Goal: Task Accomplishment & Management: Manage account settings

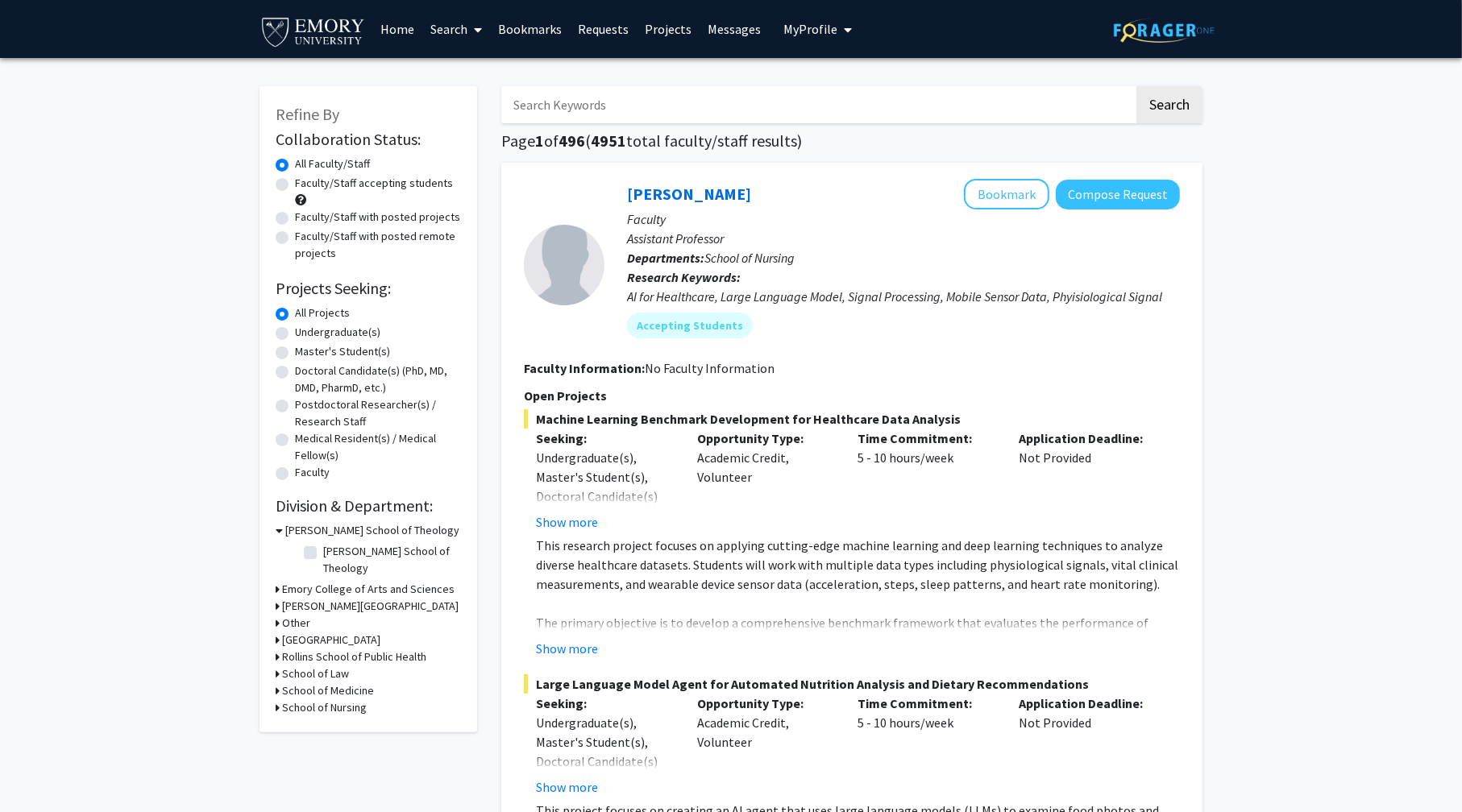
click at [340, 188] on label "Faculty/Staff accepting students" at bounding box center [374, 183] width 158 height 17
click at [306, 186] on input "Faculty/Staff accepting students" at bounding box center [300, 180] width 11 height 11
radio input "true"
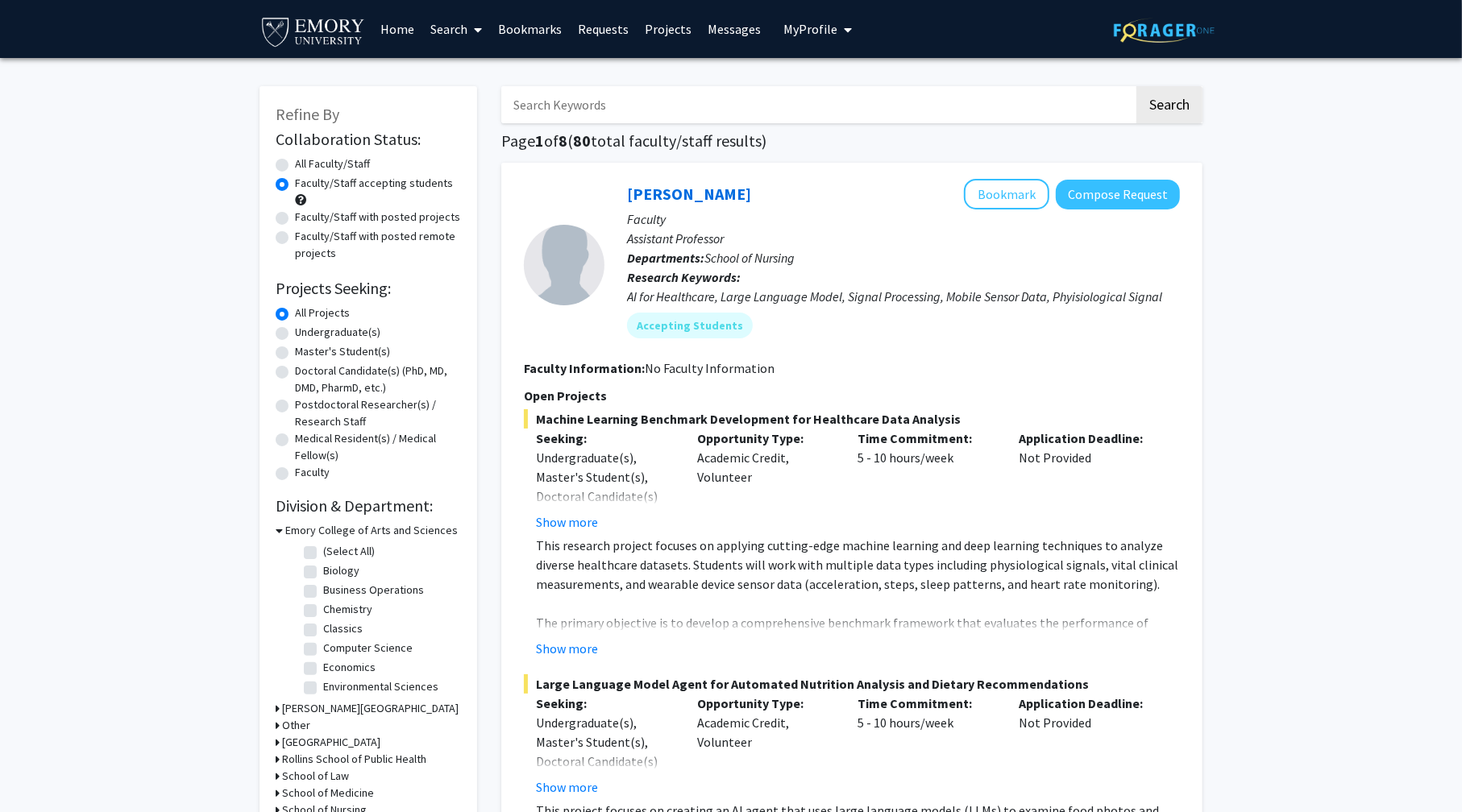
click at [339, 331] on label "Undergraduate(s)" at bounding box center [337, 332] width 85 height 17
click at [306, 331] on input "Undergraduate(s)" at bounding box center [300, 329] width 11 height 11
radio input "true"
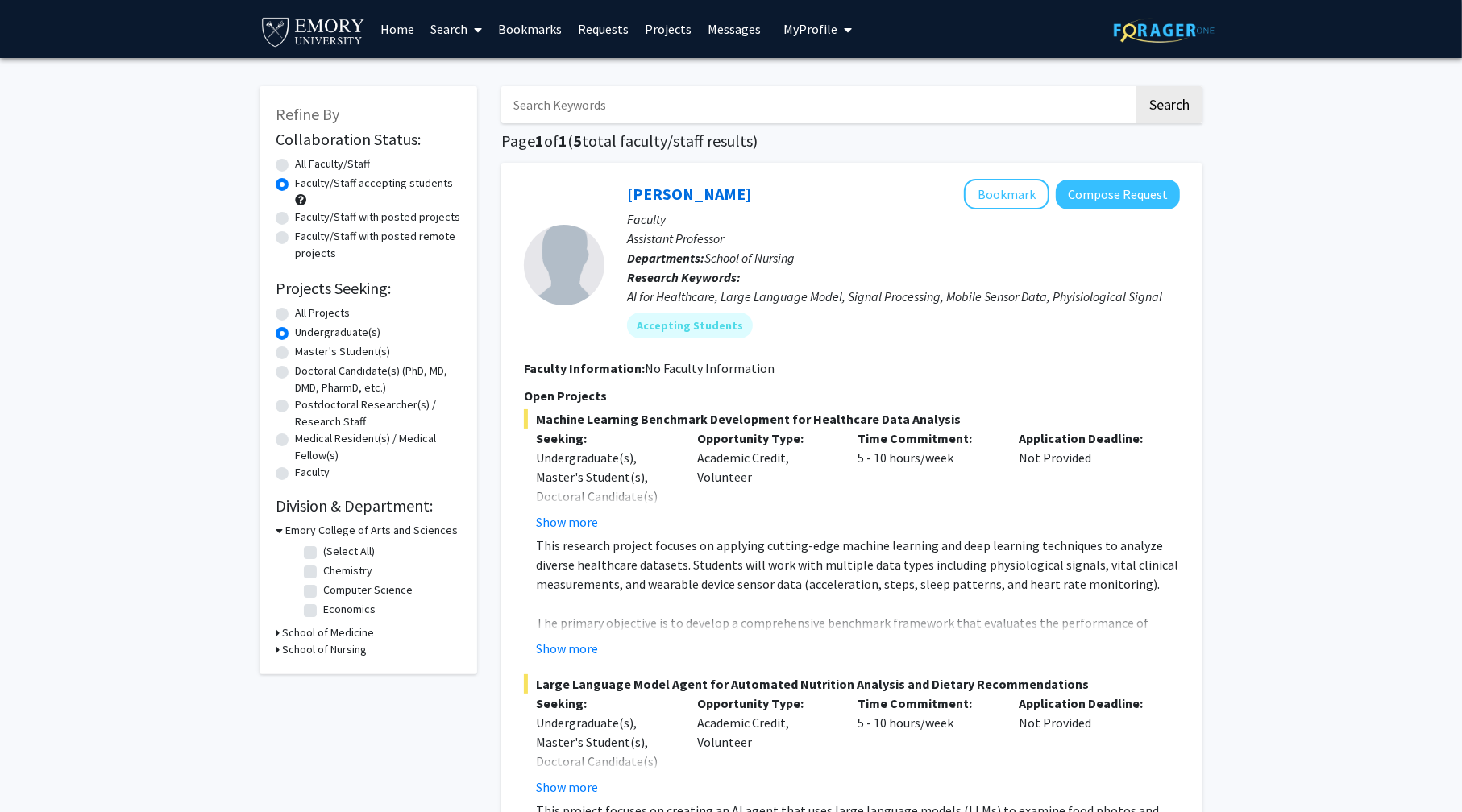
click at [798, 23] on span "My Profile" at bounding box center [810, 29] width 54 height 16
click at [835, 66] on span "[PERSON_NAME]" at bounding box center [883, 75] width 98 height 18
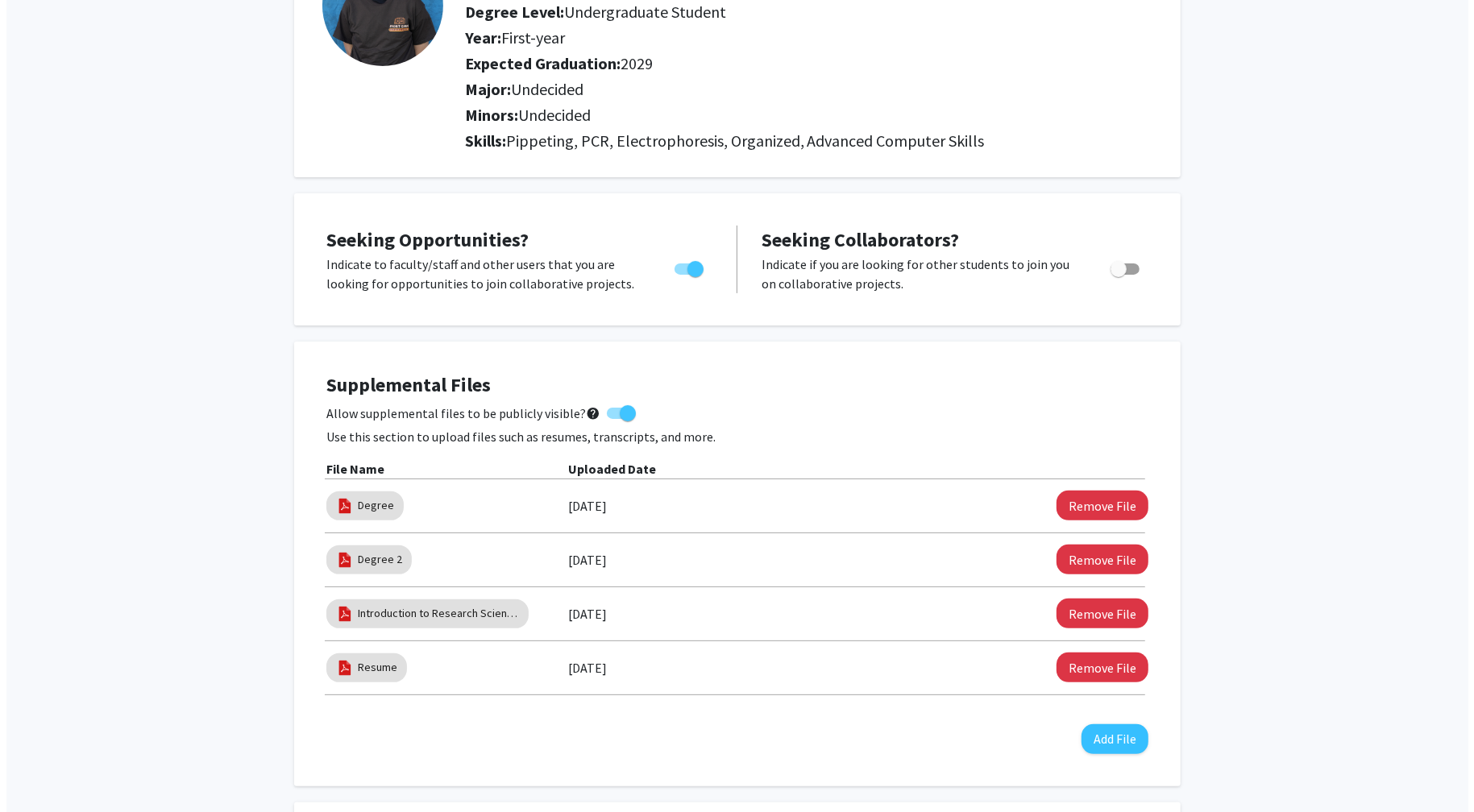
scroll to position [242, 0]
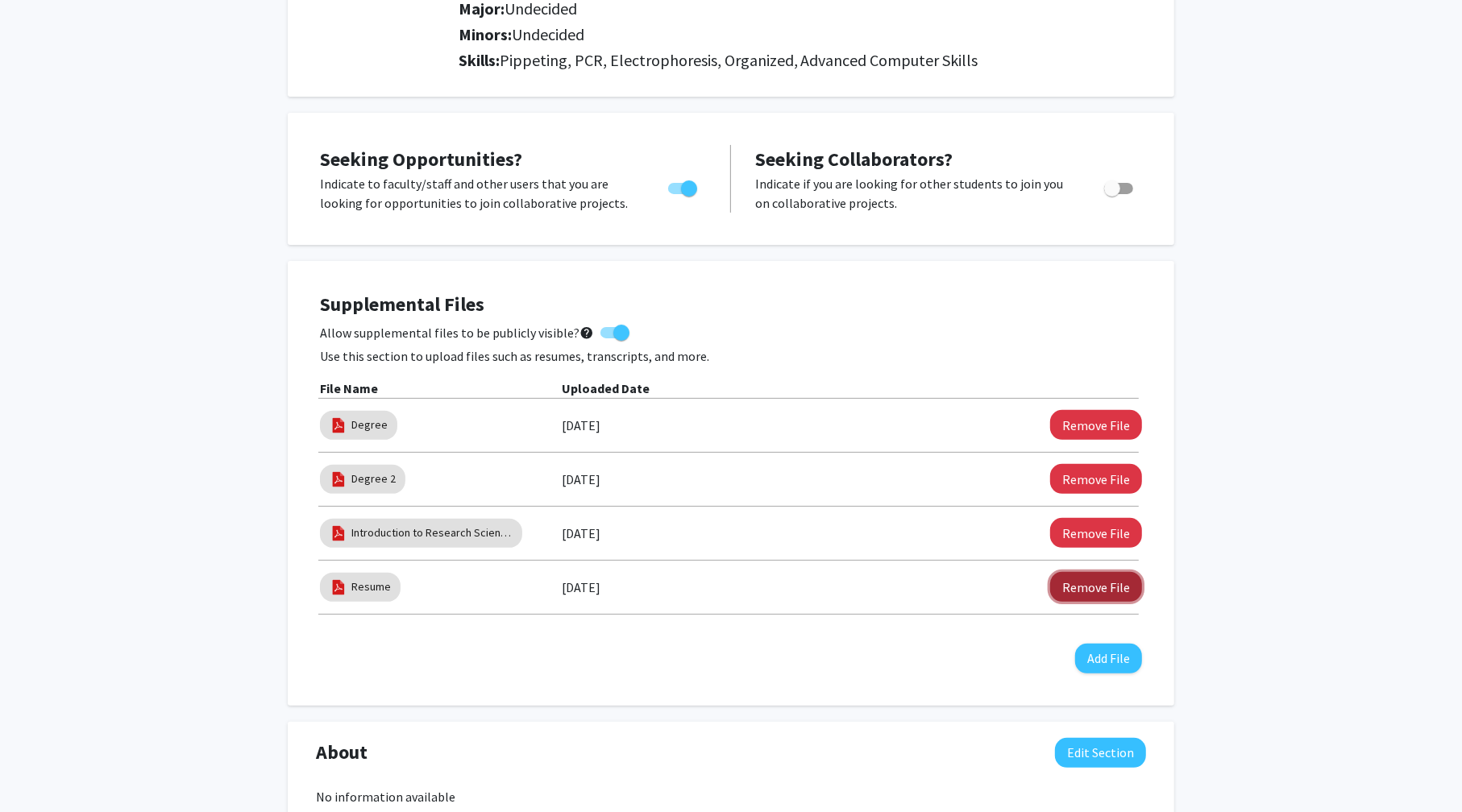
click at [1121, 592] on button "Remove File" at bounding box center [1095, 586] width 91 height 30
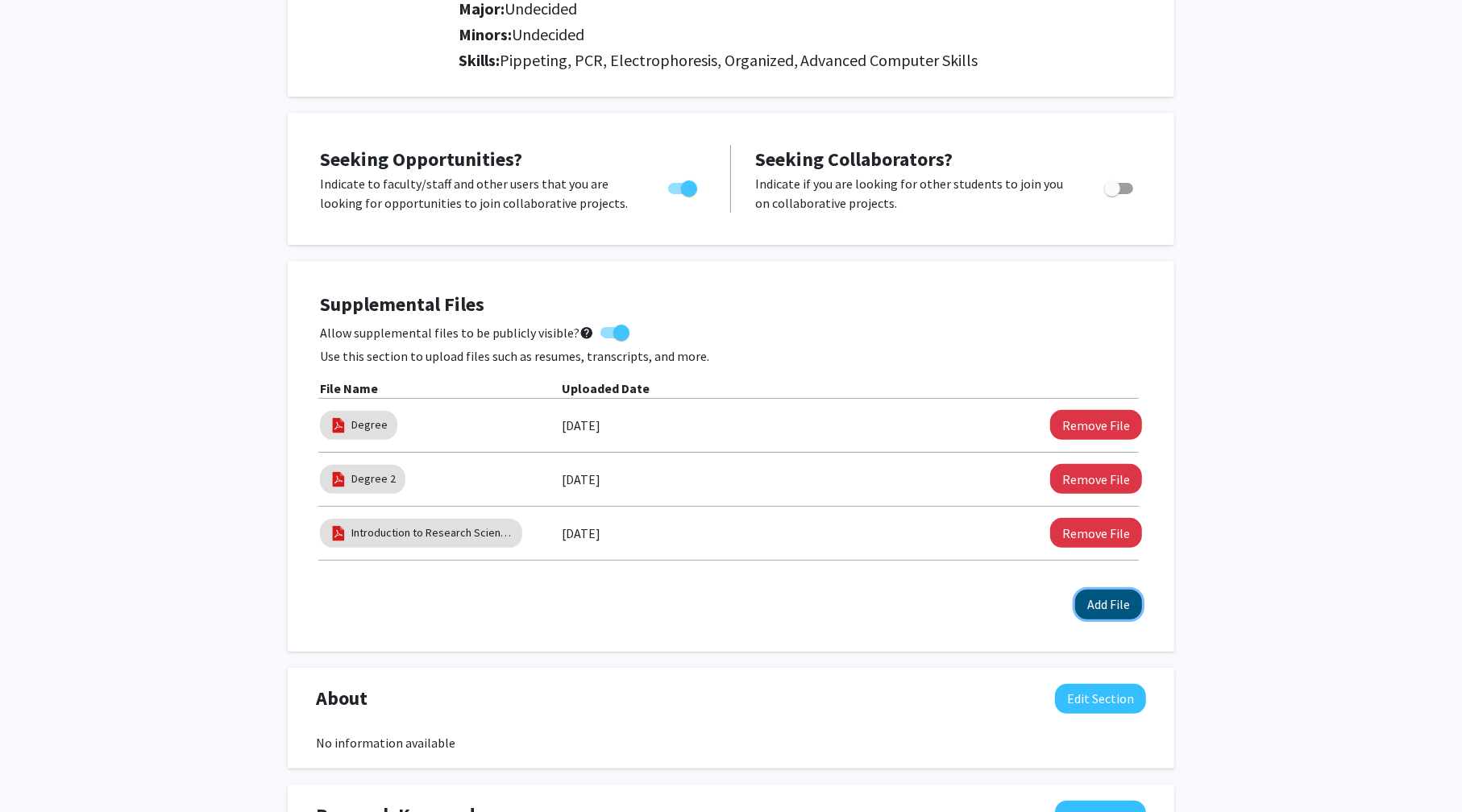
click at [1111, 607] on button "Add File" at bounding box center [1108, 604] width 67 height 30
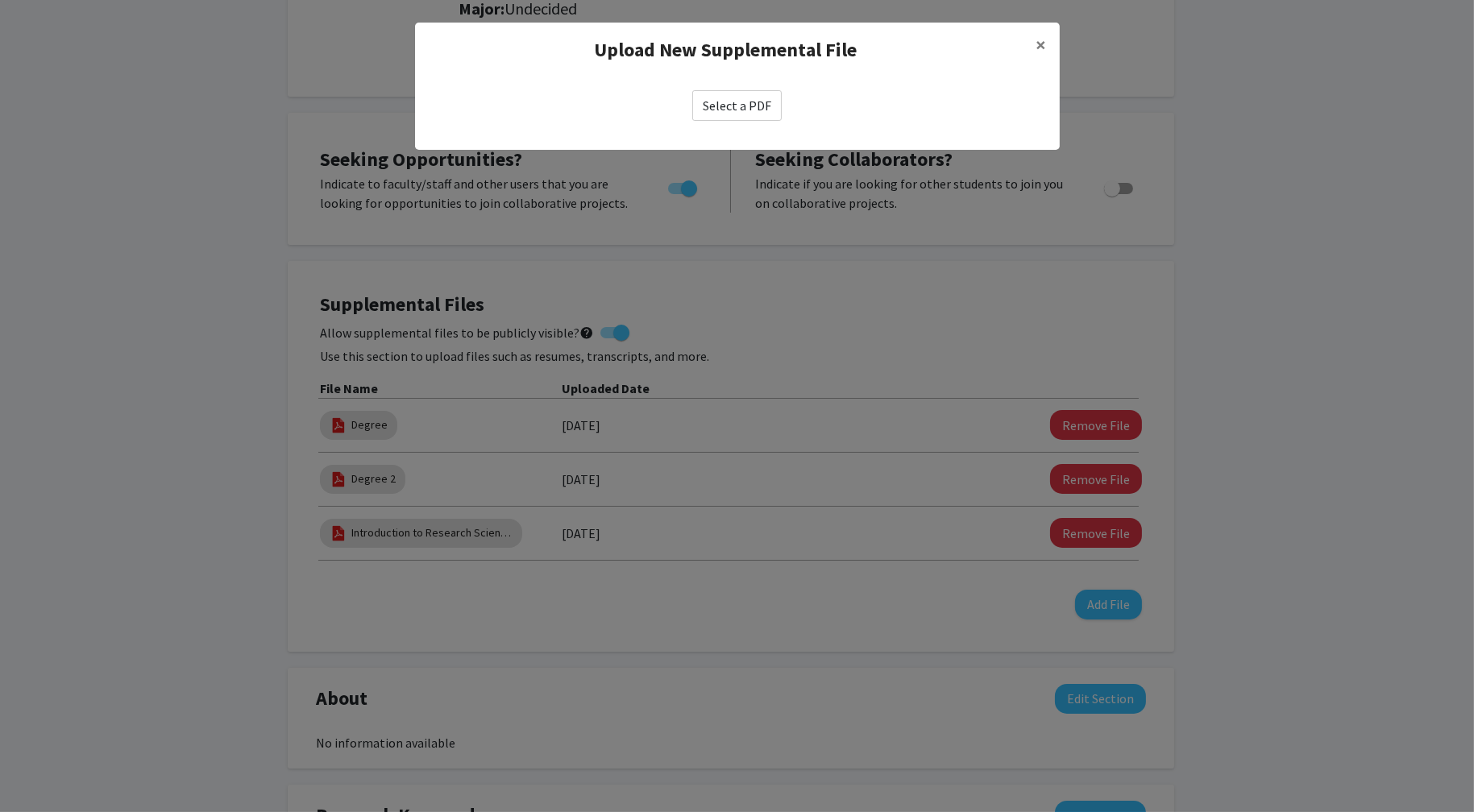
click at [746, 106] on label "Select a PDF" at bounding box center [737, 106] width 90 height 30
click at [0, 0] on input "Select a PDF" at bounding box center [0, 0] width 0 height 0
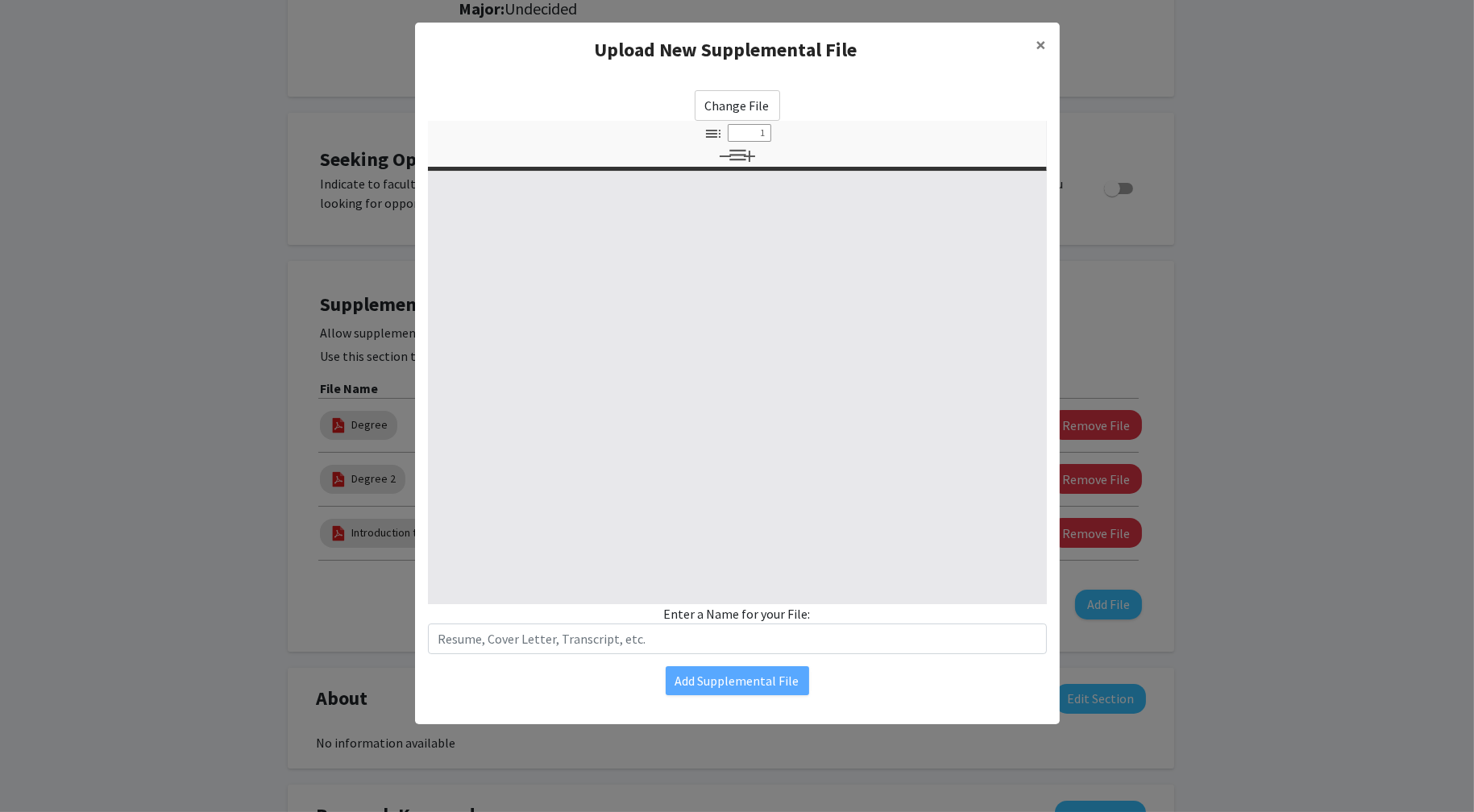
select select "custom"
type input "0"
select select "custom"
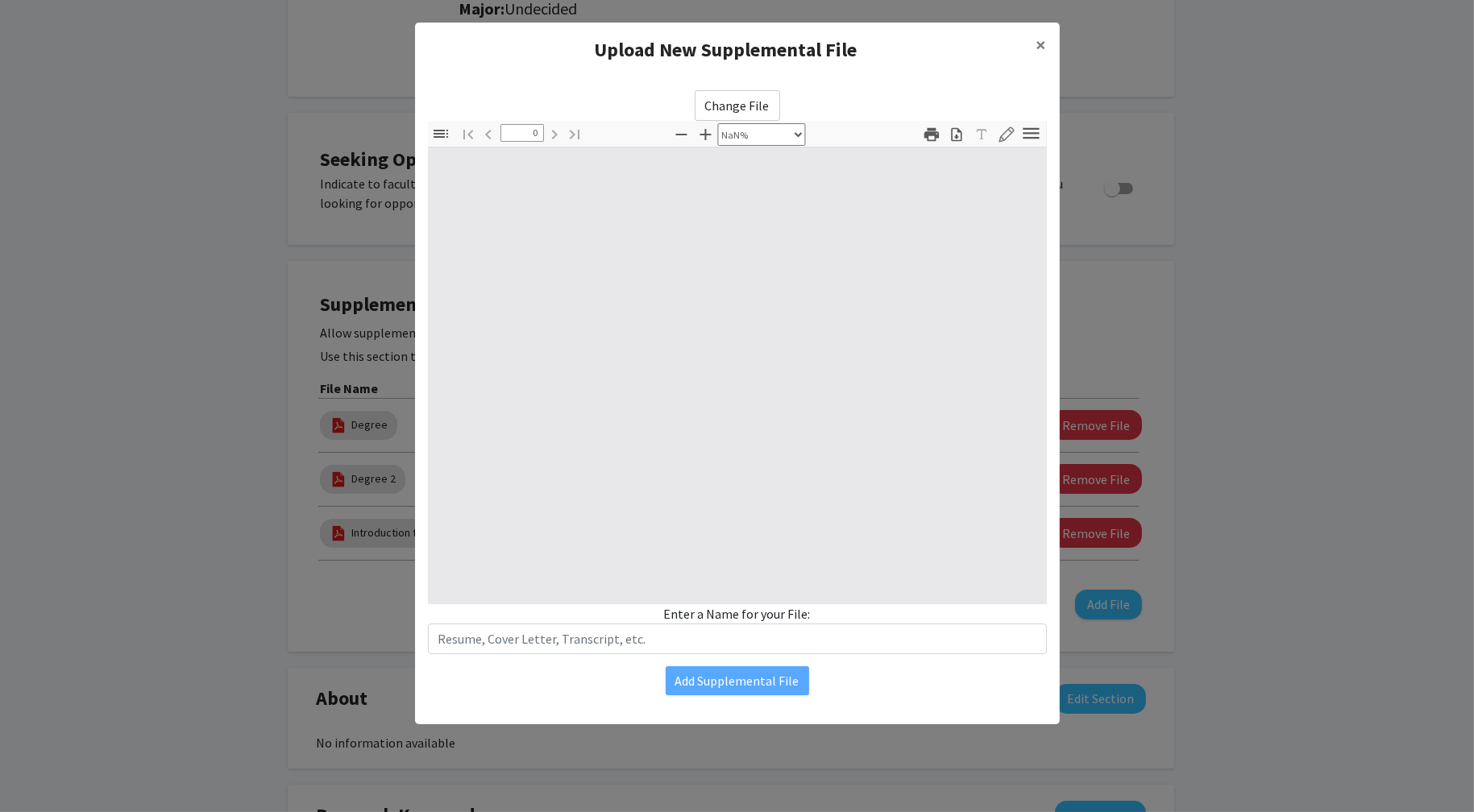
type input "1"
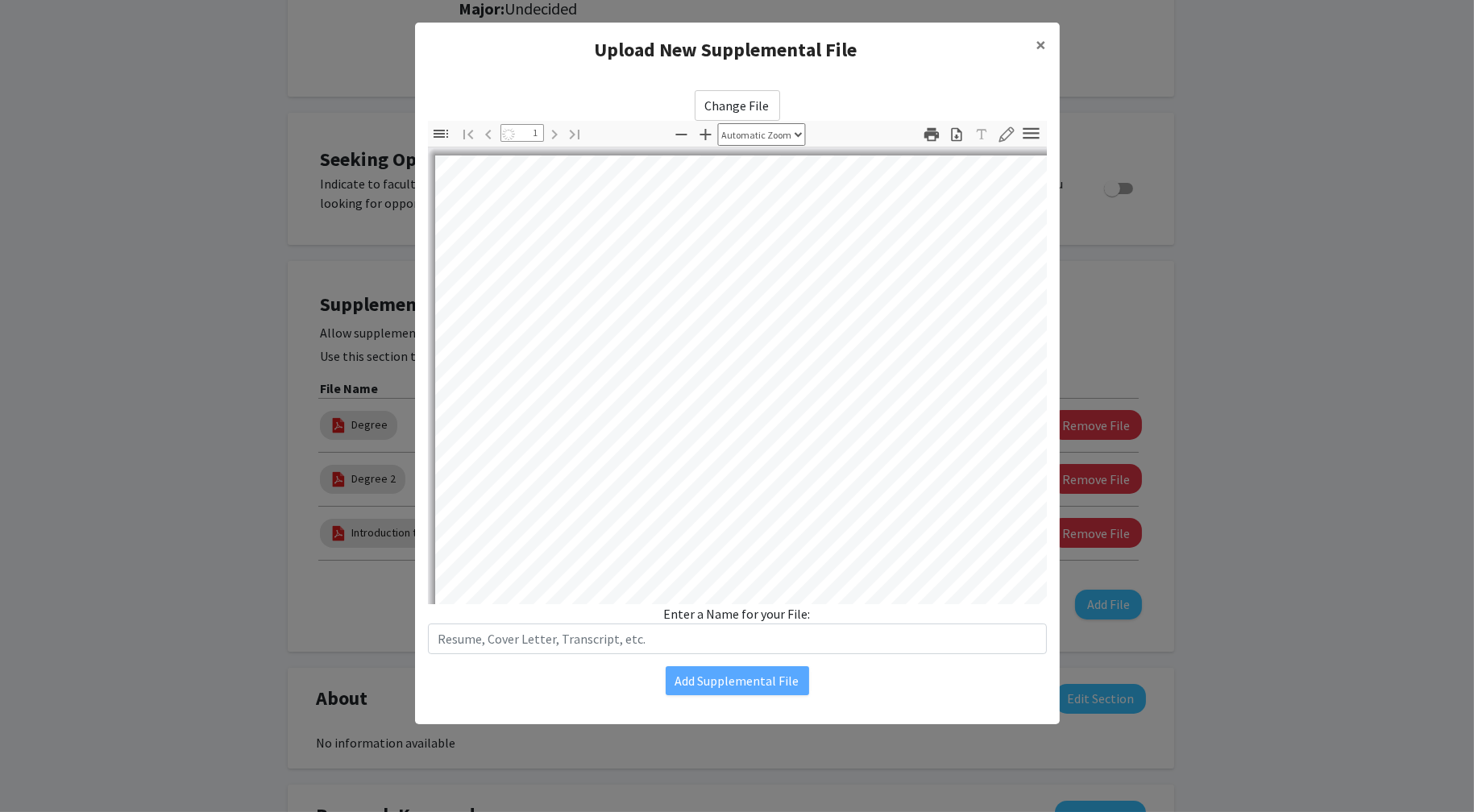
select select "auto"
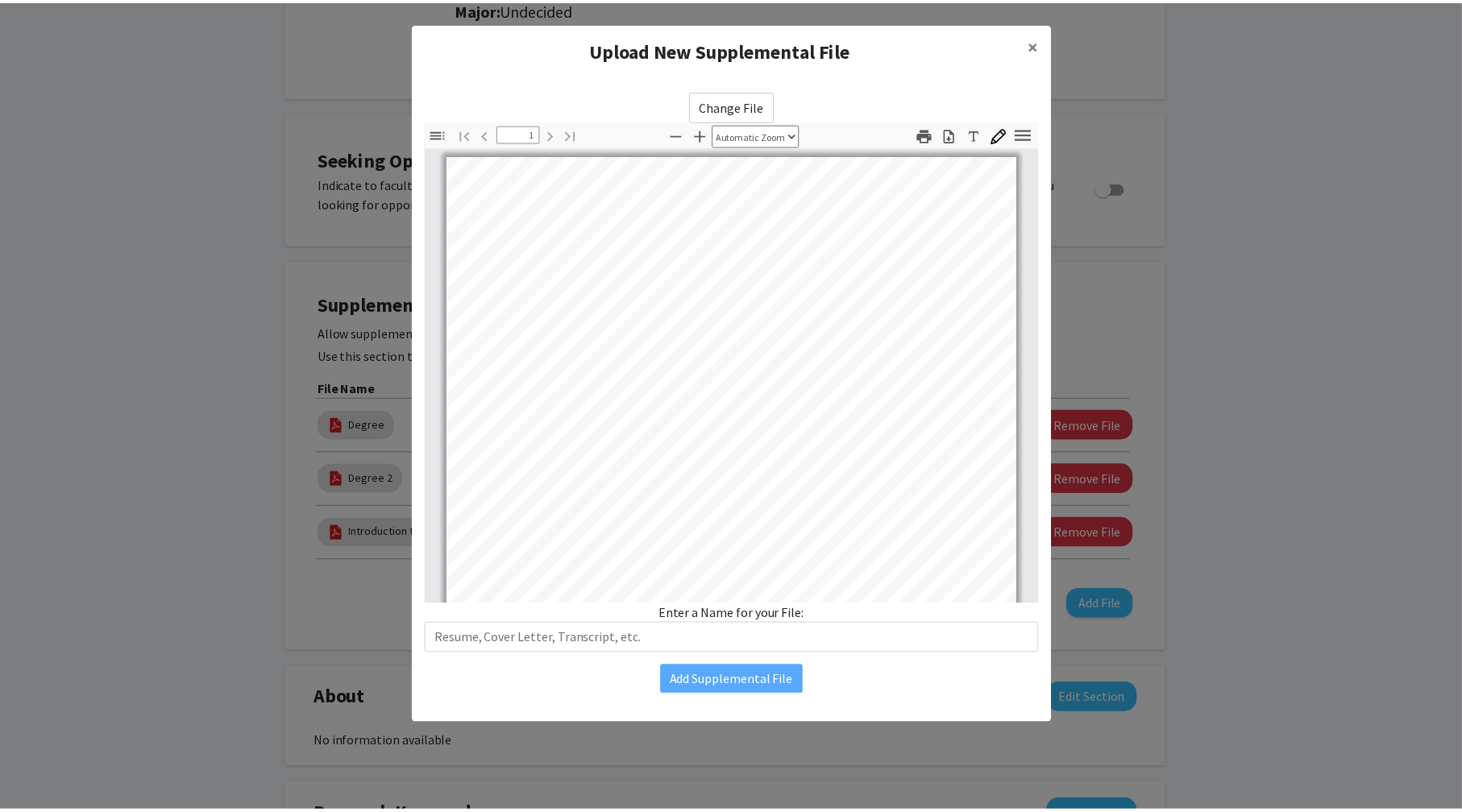
scroll to position [300, 0]
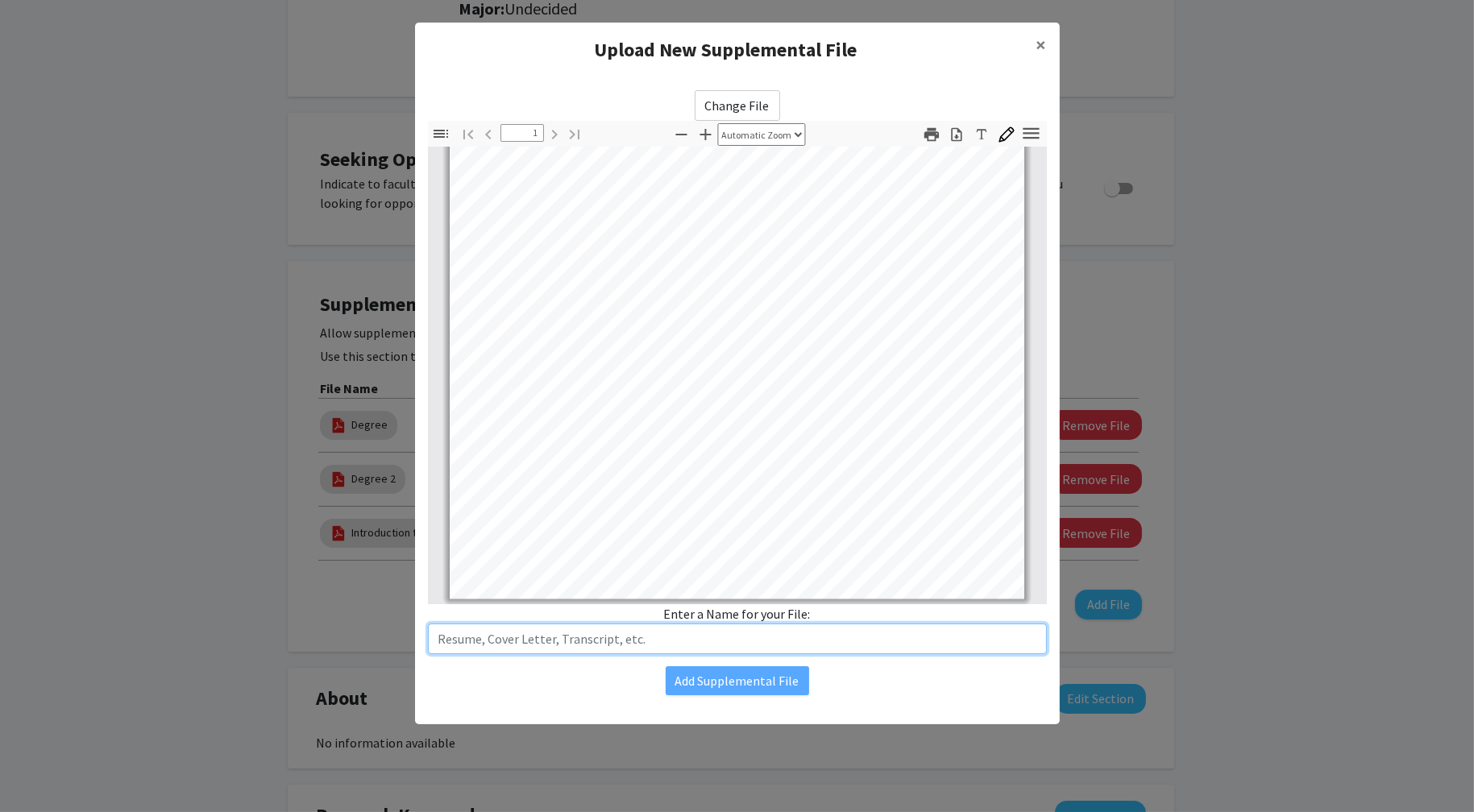
click at [707, 635] on input "text" at bounding box center [737, 639] width 619 height 30
type input "Resume"
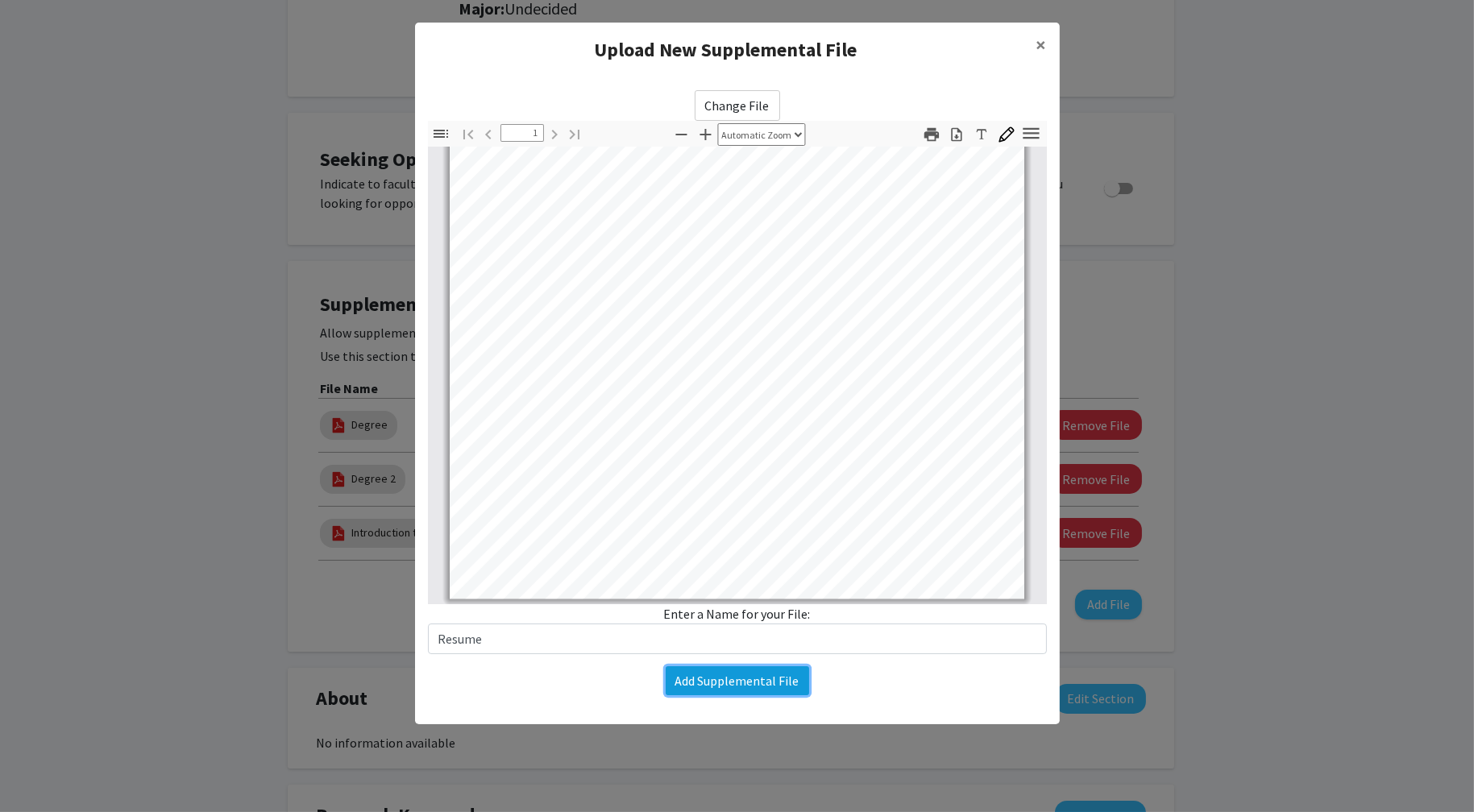
click at [755, 669] on button "Add Supplemental File" at bounding box center [738, 680] width 143 height 29
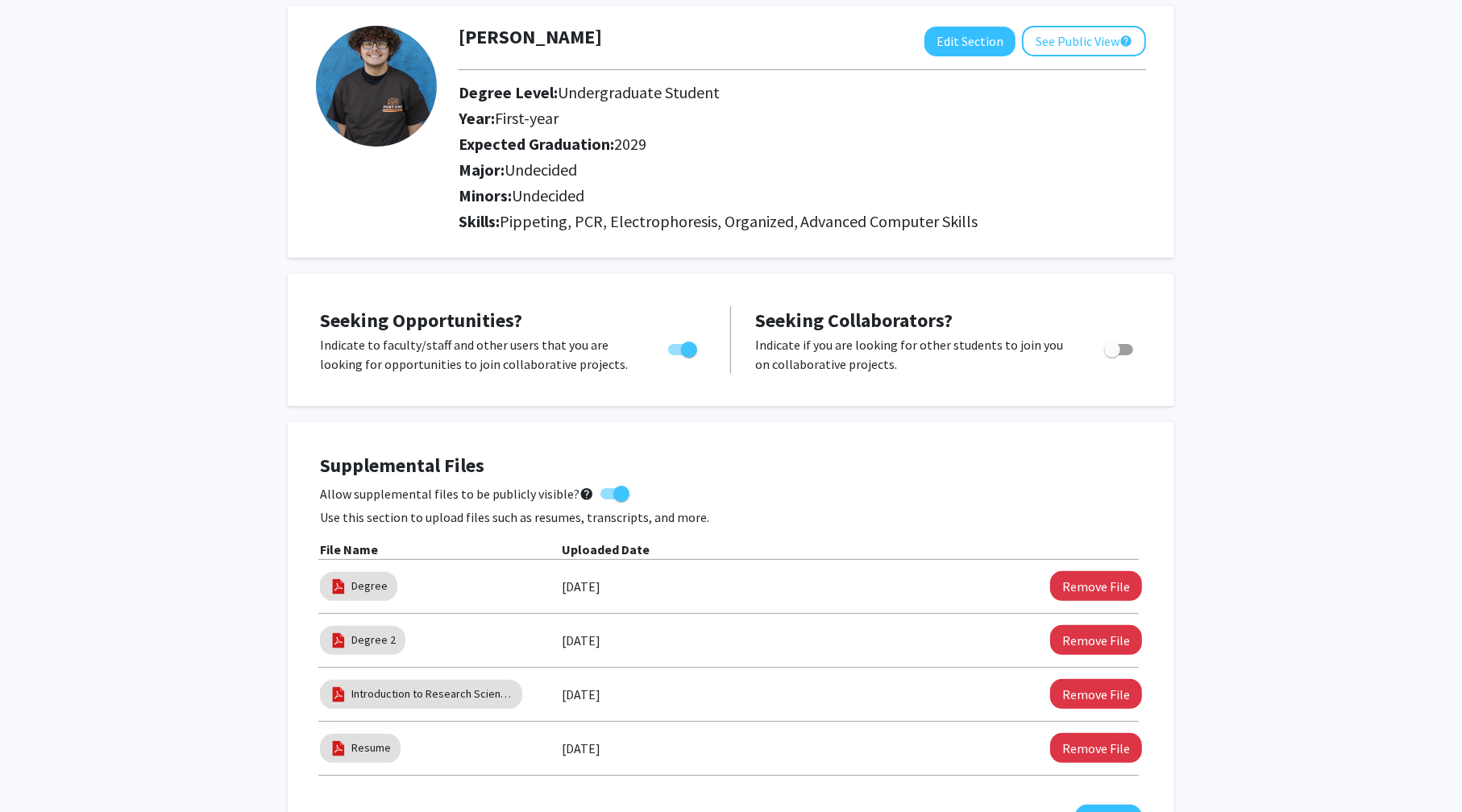
scroll to position [0, 0]
